Goal: Find specific page/section: Find specific page/section

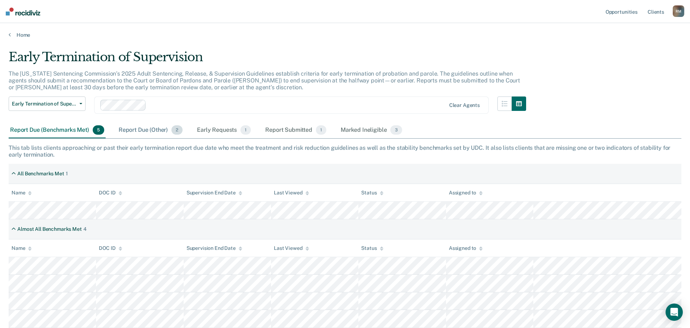
click at [144, 132] on div "Report Due (Other) 2" at bounding box center [150, 130] width 67 height 16
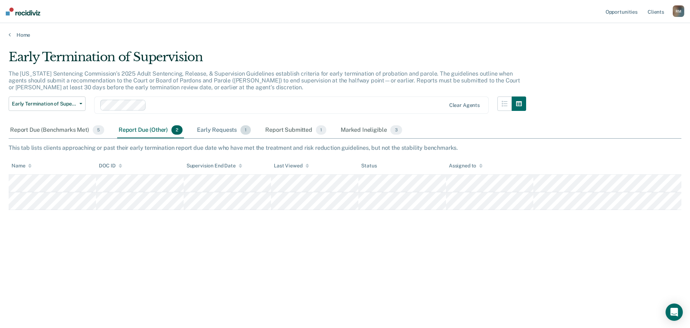
click at [213, 131] on div "Early Requests 1" at bounding box center [224, 130] width 57 height 16
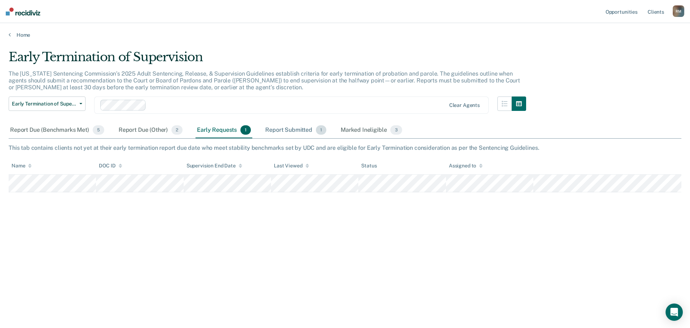
click at [301, 128] on div "Report Submitted 1" at bounding box center [296, 130] width 64 height 16
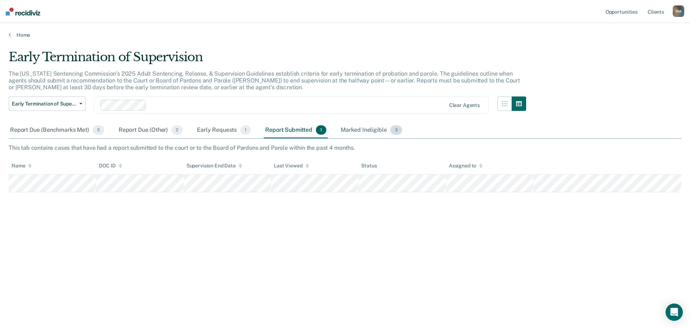
click at [368, 131] on div "Marked Ineligible 3" at bounding box center [371, 130] width 64 height 16
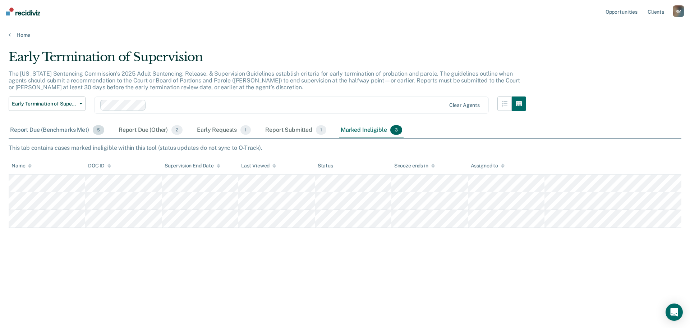
click at [58, 131] on div "Report Due (Benchmarks Met) 5" at bounding box center [57, 130] width 97 height 16
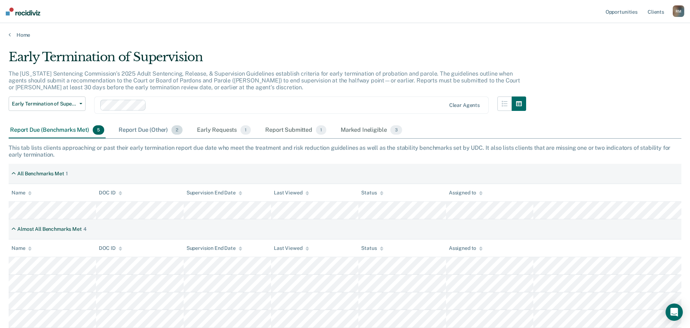
click at [154, 130] on div "Report Due (Other) 2" at bounding box center [150, 130] width 67 height 16
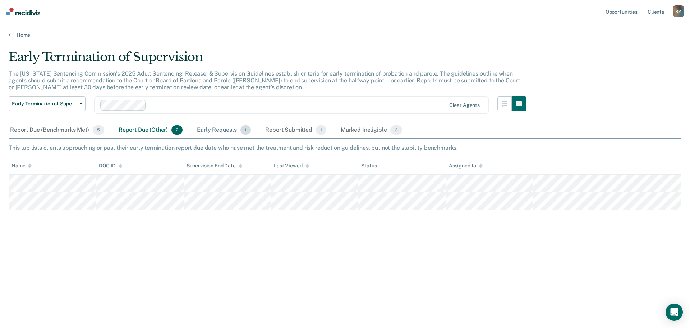
click at [222, 133] on div "Early Requests 1" at bounding box center [224, 130] width 57 height 16
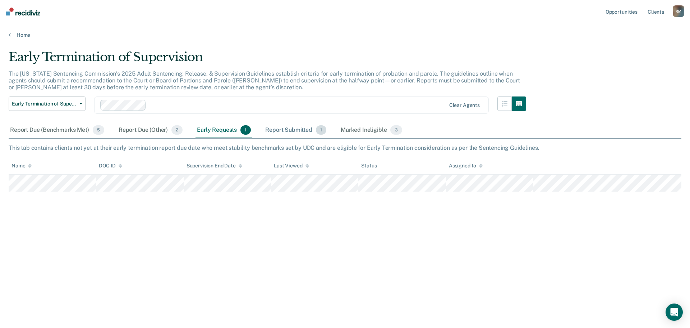
click at [287, 131] on div "Report Submitted 1" at bounding box center [296, 130] width 64 height 16
